Goal: Task Accomplishment & Management: Manage account settings

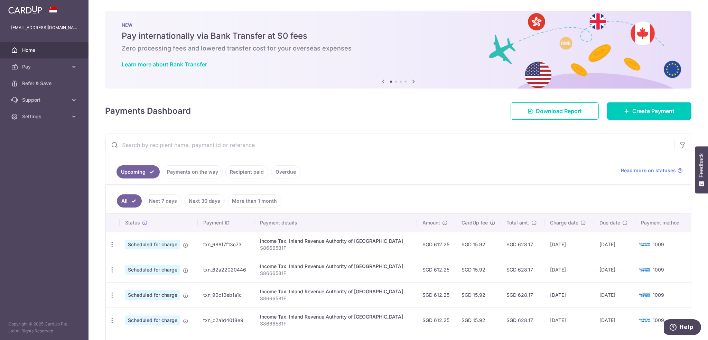
scroll to position [69, 0]
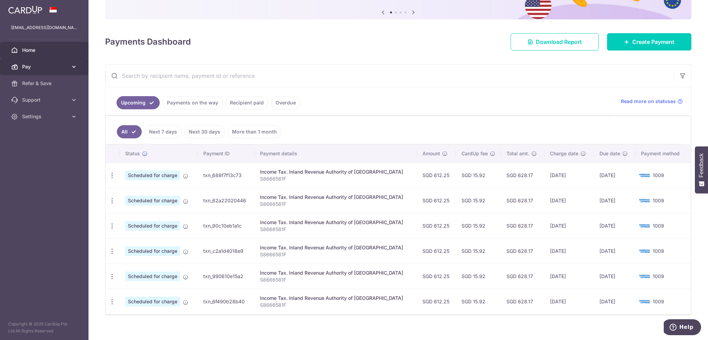
click at [69, 66] on link "Pay" at bounding box center [44, 66] width 88 height 17
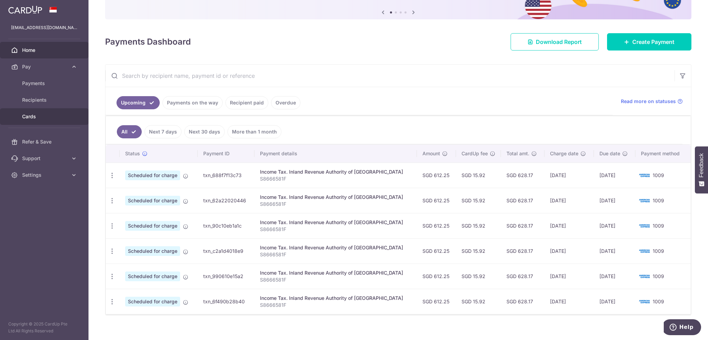
click at [38, 122] on link "Cards" at bounding box center [44, 116] width 88 height 17
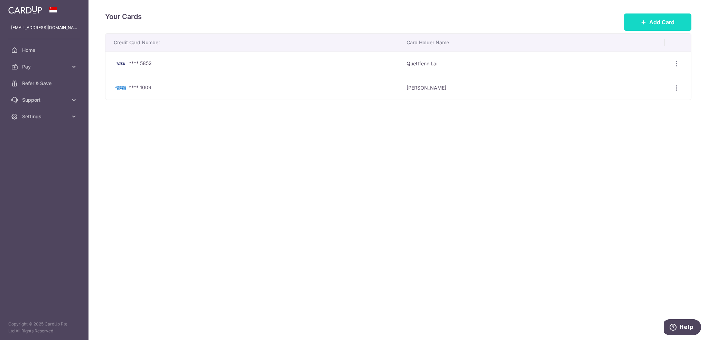
click at [656, 18] on span "Add Card" at bounding box center [661, 22] width 25 height 8
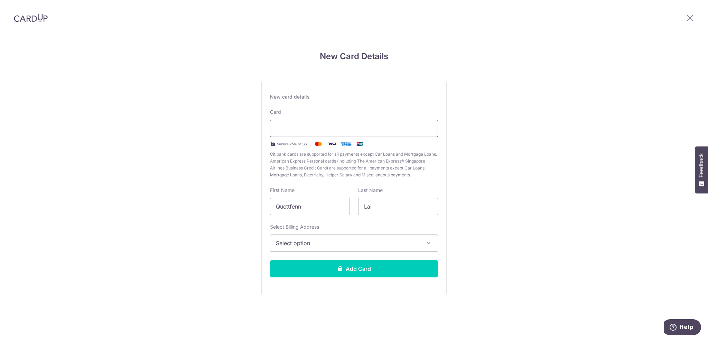
scroll to position [2868, 0]
click at [335, 240] on span "Select option" at bounding box center [348, 243] width 144 height 8
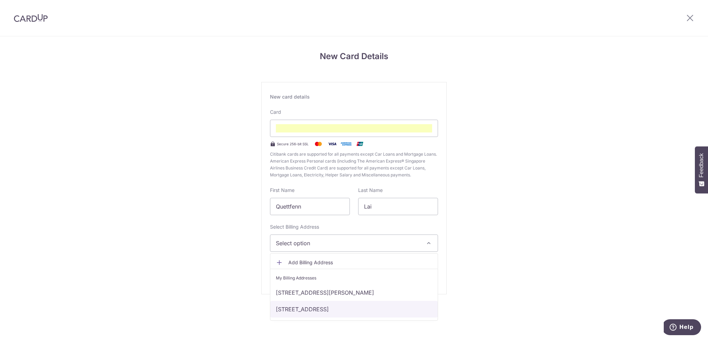
click at [320, 307] on link "[STREET_ADDRESS]" at bounding box center [353, 309] width 167 height 17
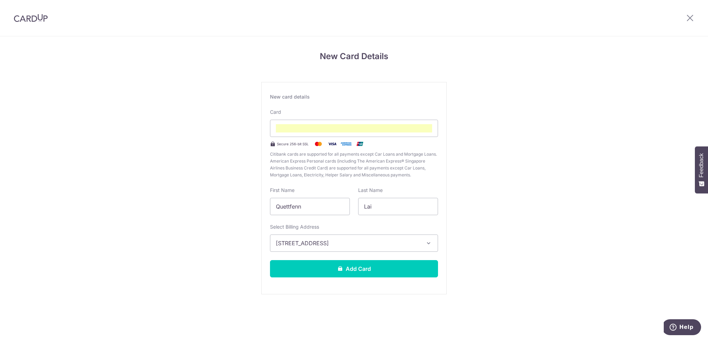
click at [327, 279] on div "New card details Card Secure 256-bit SSL Citibank cards are supported for all p…" at bounding box center [353, 188] width 185 height 212
click at [327, 267] on button "Add Card" at bounding box center [354, 268] width 168 height 17
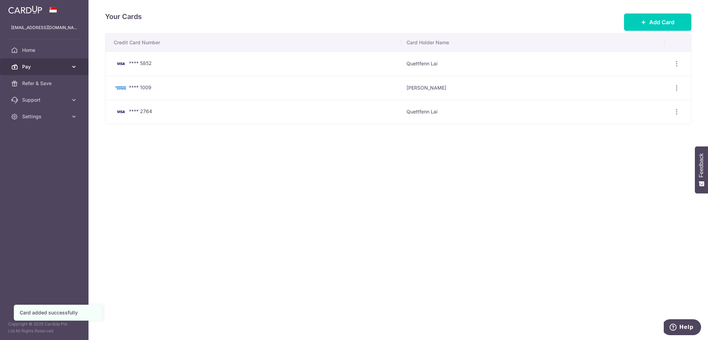
scroll to position [2868, 0]
click at [35, 50] on span "Home" at bounding box center [45, 50] width 46 height 7
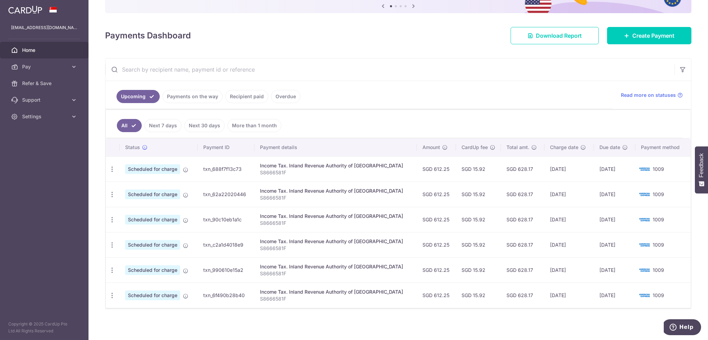
scroll to position [2868, 0]
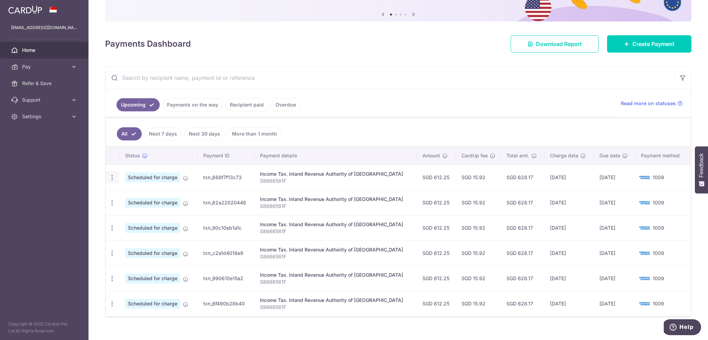
click at [111, 178] on icon "button" at bounding box center [112, 177] width 7 height 7
click at [136, 194] on span "Update payment" at bounding box center [148, 196] width 47 height 8
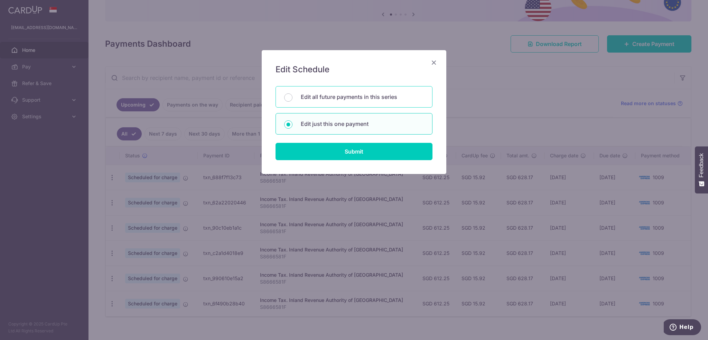
click at [335, 100] on p "Edit all future payments in this series" at bounding box center [362, 97] width 123 height 8
click at [292, 100] on input "Edit all future payments in this series" at bounding box center [288, 97] width 8 height 8
radio input "true"
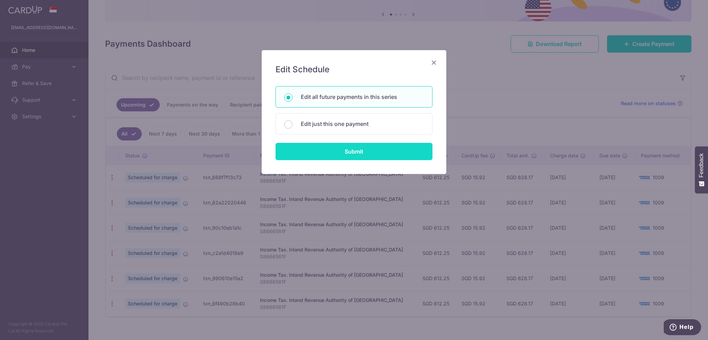
click at [339, 144] on input "Submit" at bounding box center [353, 151] width 157 height 17
radio input "true"
type input "612.25"
type input "S8666581F"
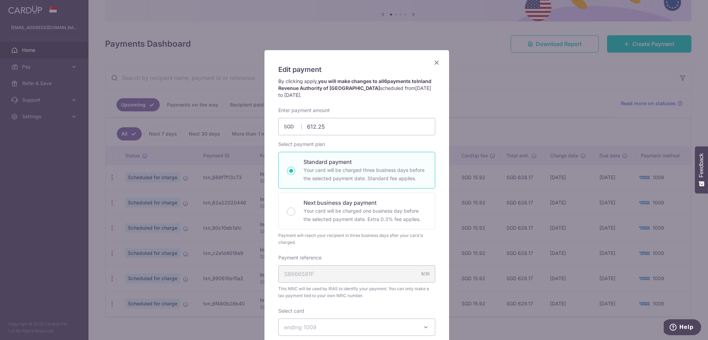
scroll to position [69, 0]
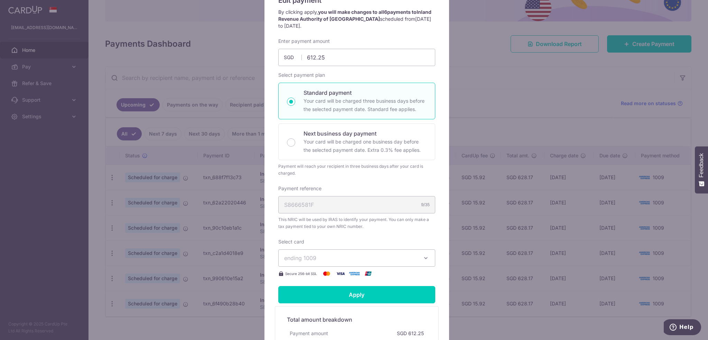
click at [320, 251] on button "ending 1009" at bounding box center [356, 257] width 157 height 17
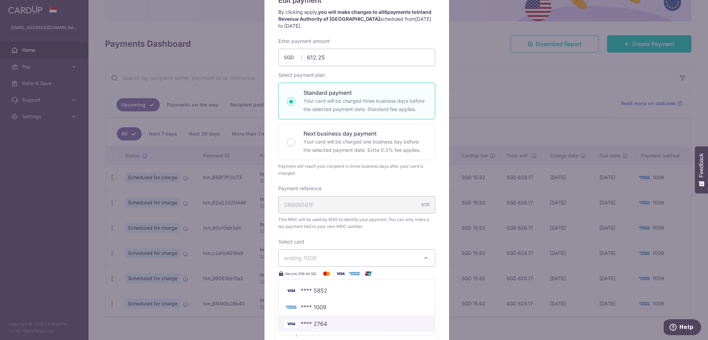
click at [327, 321] on span "**** 2764" at bounding box center [356, 323] width 145 height 8
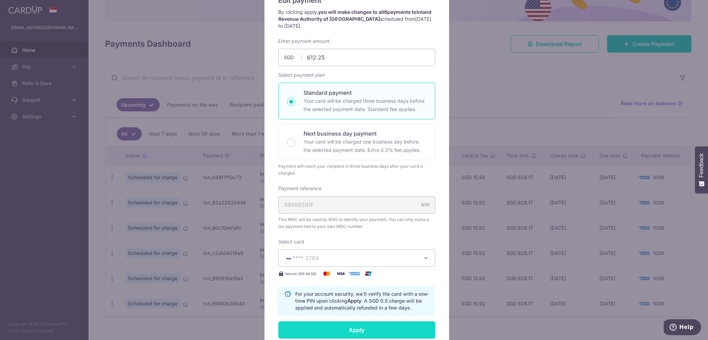
click at [331, 330] on input "Apply" at bounding box center [356, 329] width 157 height 17
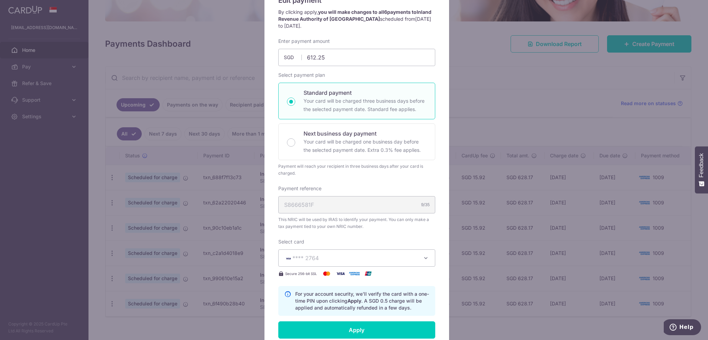
type input "Successfully Applied"
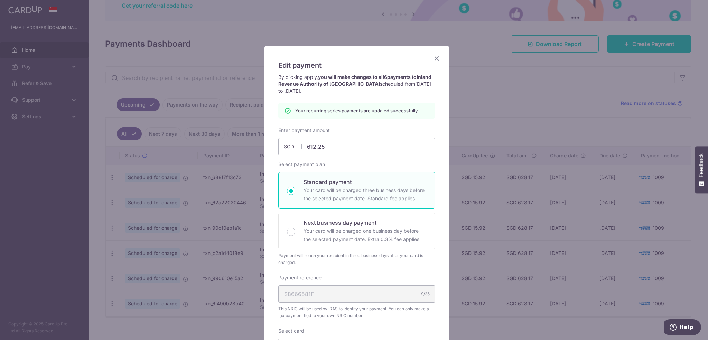
scroll to position [0, 0]
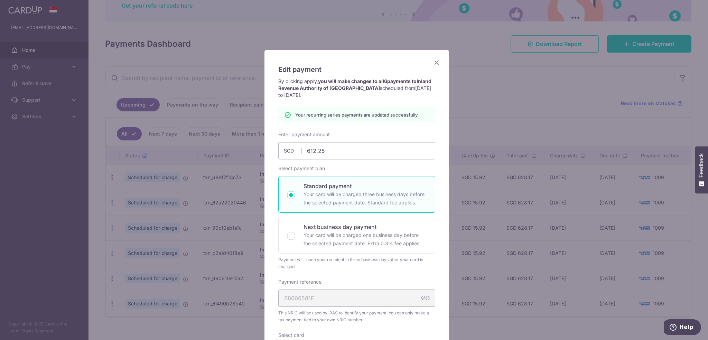
click at [432, 62] on icon "Close" at bounding box center [436, 62] width 8 height 9
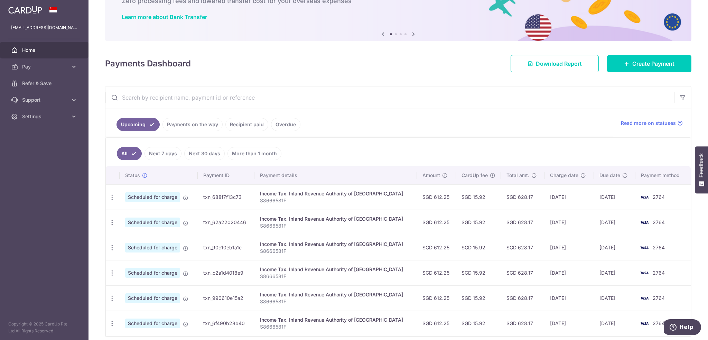
scroll to position [75, 0]
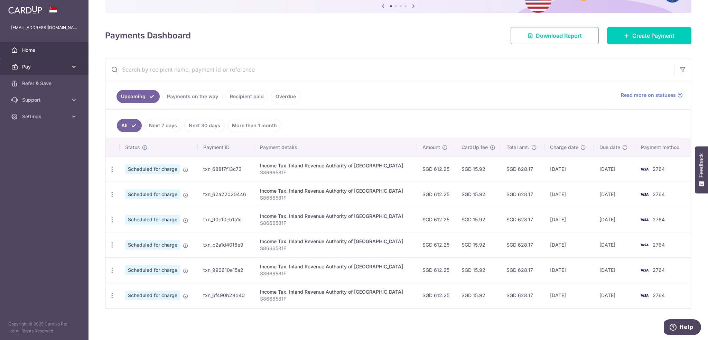
click at [69, 68] on link "Pay" at bounding box center [44, 66] width 88 height 17
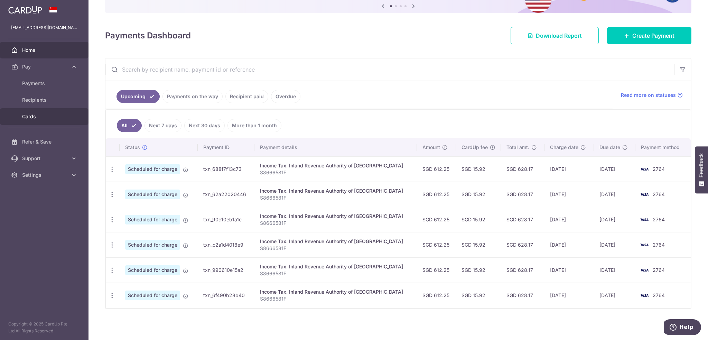
click at [37, 114] on span "Cards" at bounding box center [45, 116] width 46 height 7
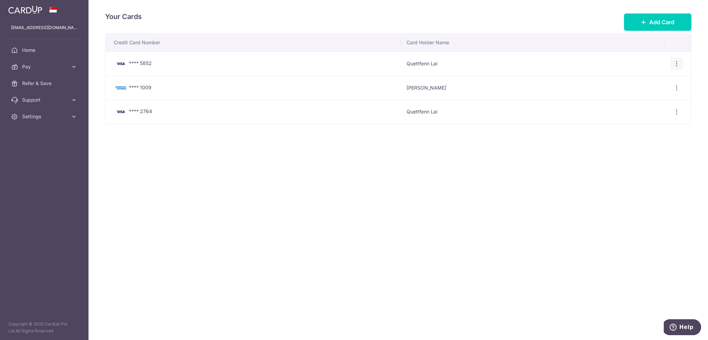
click at [679, 60] on icon "button" at bounding box center [676, 63] width 7 height 7
click at [636, 99] on span "Delete" at bounding box center [653, 99] width 47 height 8
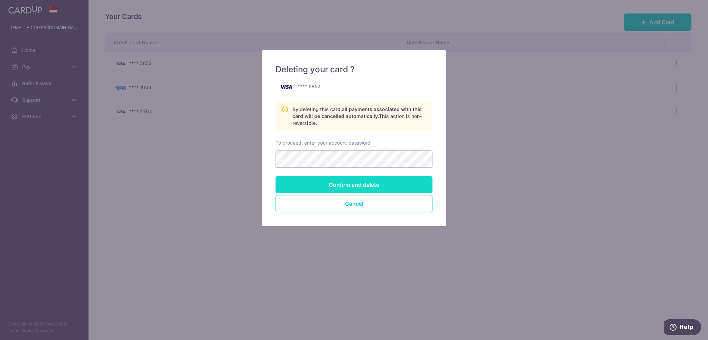
click at [371, 184] on input "Confirm and delete" at bounding box center [353, 184] width 157 height 17
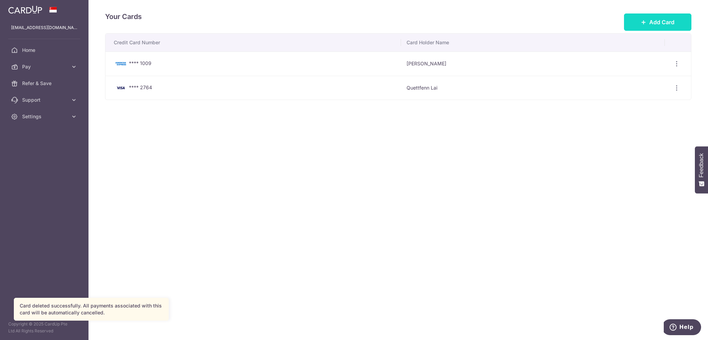
scroll to position [2868, 0]
click at [675, 63] on icon "button" at bounding box center [676, 63] width 7 height 7
click at [642, 95] on span "Delete" at bounding box center [653, 99] width 47 height 8
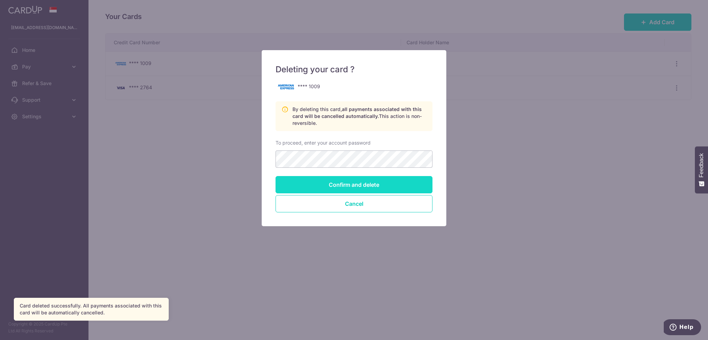
click at [354, 185] on input "Confirm and delete" at bounding box center [353, 184] width 157 height 17
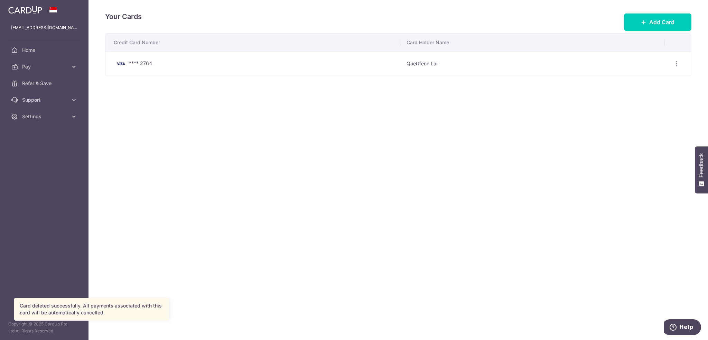
scroll to position [2868, 0]
click at [53, 114] on span "Settings" at bounding box center [45, 116] width 46 height 7
click at [44, 151] on span "Logout" at bounding box center [45, 149] width 46 height 7
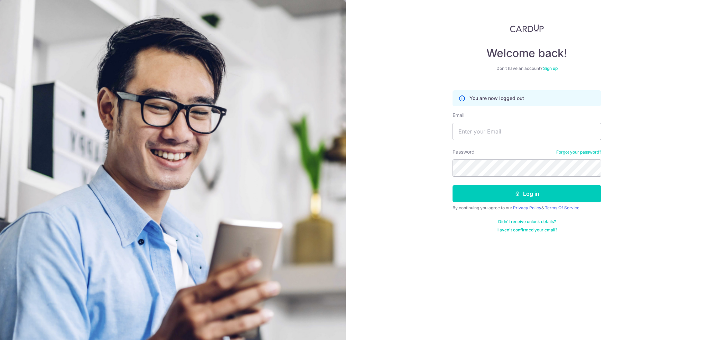
scroll to position [2868, 0]
